Goal: Information Seeking & Learning: Learn about a topic

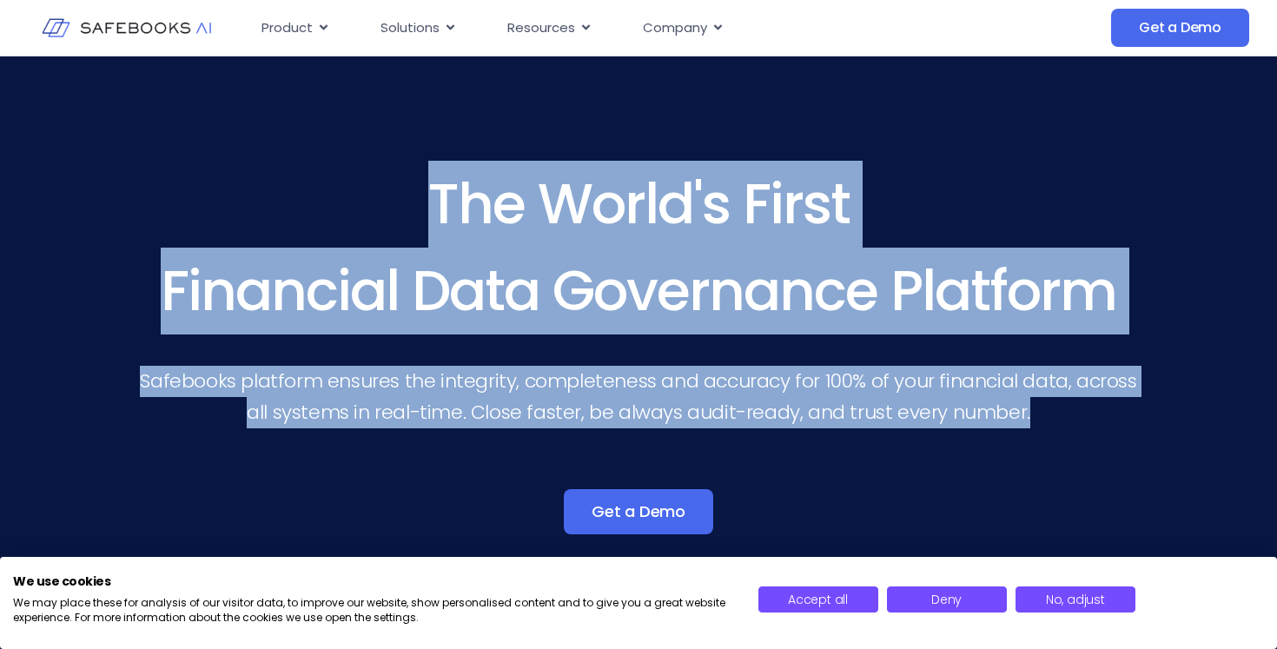
drag, startPoint x: 432, startPoint y: 190, endPoint x: 1101, endPoint y: 435, distance: 712.3
click at [1101, 435] on div "The World's First Financial Data Governance Platform Safebooks platform ensures…" at bounding box center [638, 361] width 999 height 400
copy div "The World's First Financial Data Governance Platform Safebooks platform ensures…"
click at [943, 598] on span "Deny" at bounding box center [947, 599] width 30 height 17
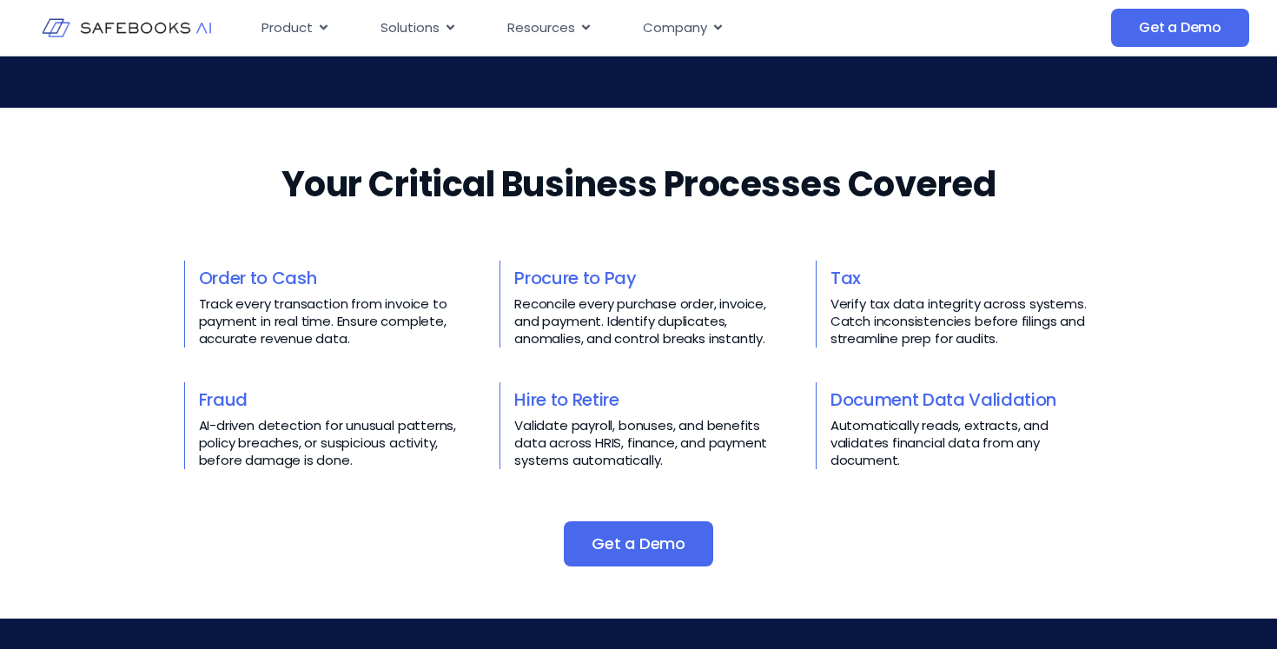
scroll to position [667, 0]
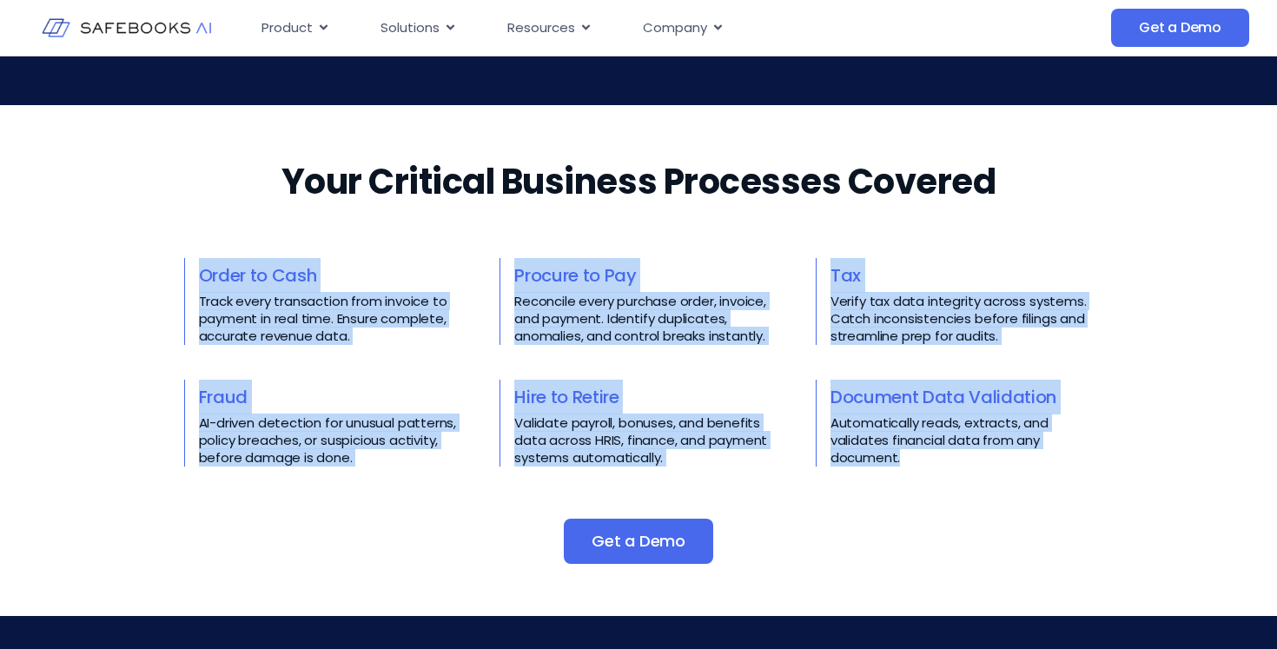
drag, startPoint x: 924, startPoint y: 456, endPoint x: 196, endPoint y: 282, distance: 748.7
click at [196, 282] on div "Order to Cash Track every transaction from invoice to payment in real time. Ens…" at bounding box center [639, 362] width 910 height 209
copy div "Order to Cash Track every transaction from invoice to payment in real time. Ens…"
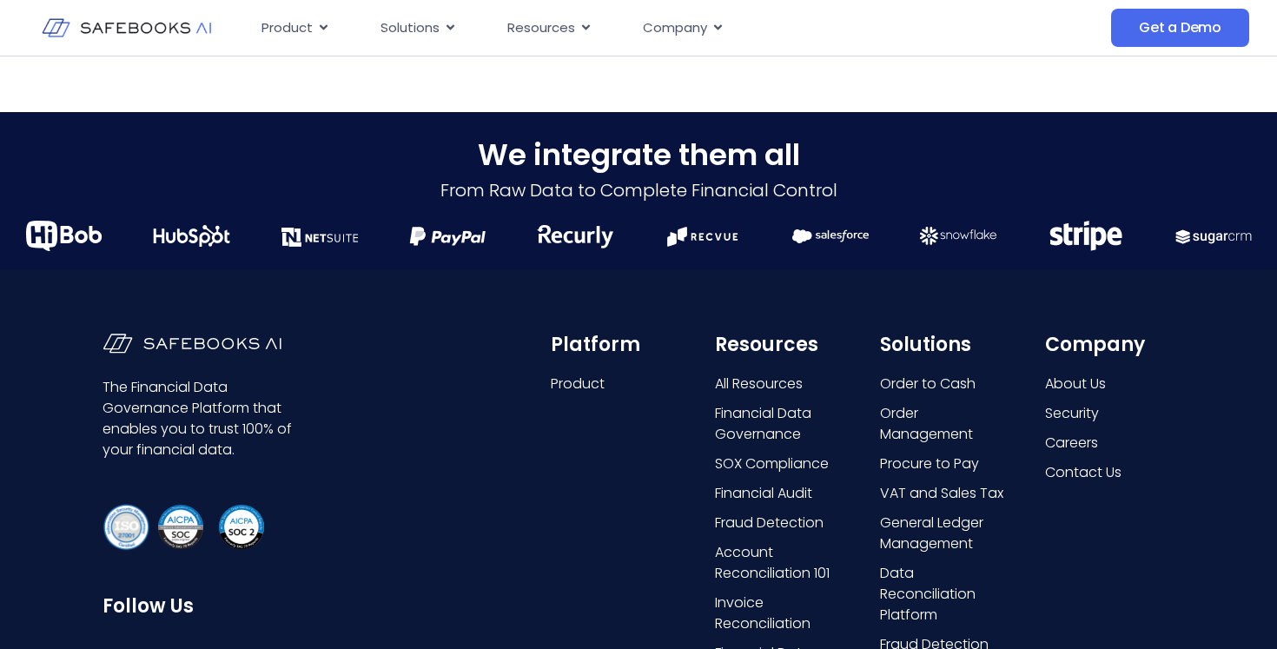
scroll to position [4357, 0]
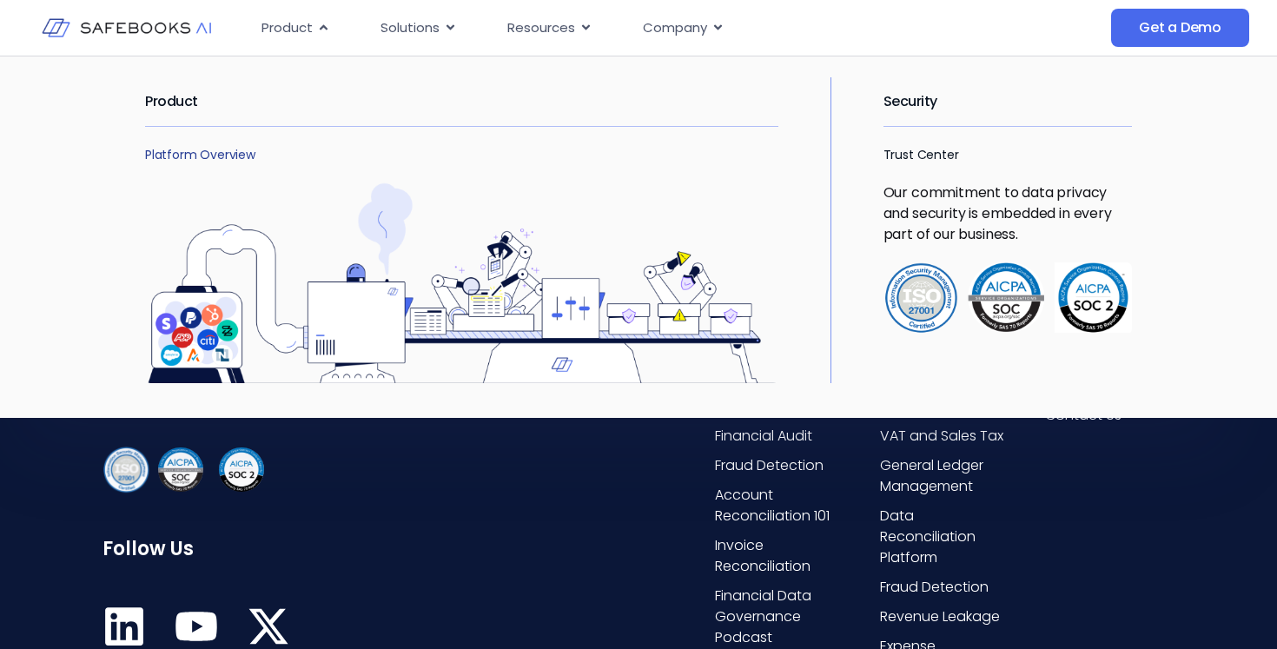
click at [229, 157] on link "Platform Overview" at bounding box center [200, 154] width 110 height 17
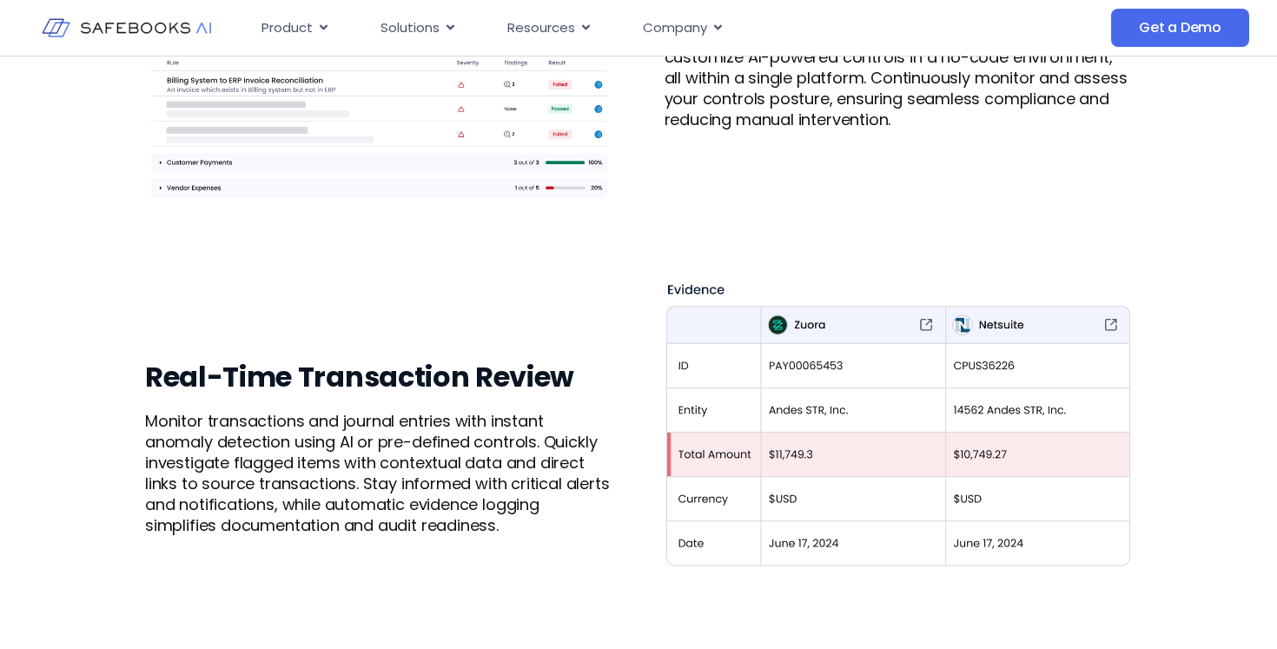
scroll to position [1689, 0]
